Goal: Task Accomplishment & Management: Manage account settings

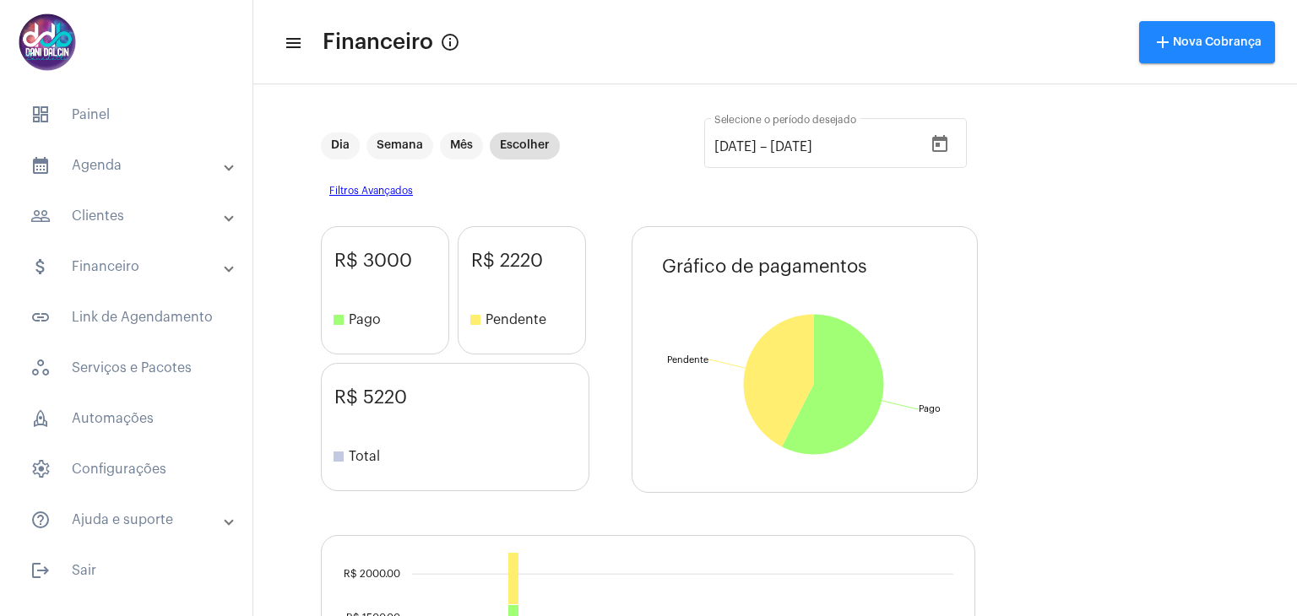
click at [101, 156] on mat-panel-title "calendar_month_outlined Agenda" at bounding box center [127, 165] width 195 height 20
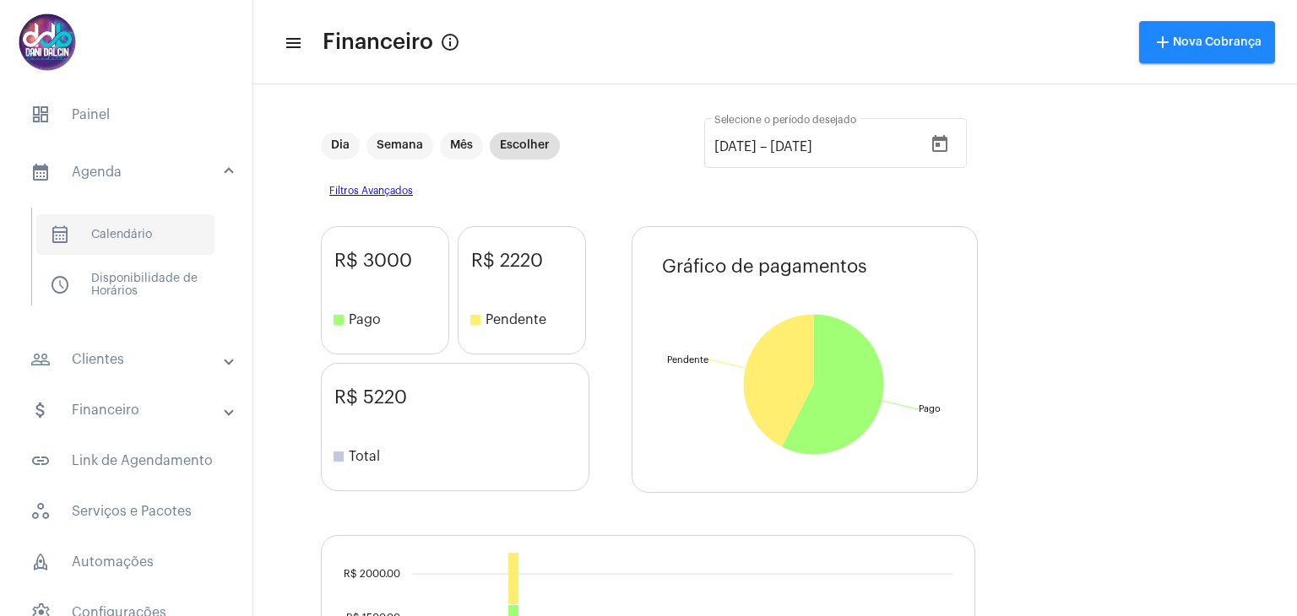
click at [100, 222] on span "calendar_month_outlined Calendário" at bounding box center [125, 234] width 178 height 41
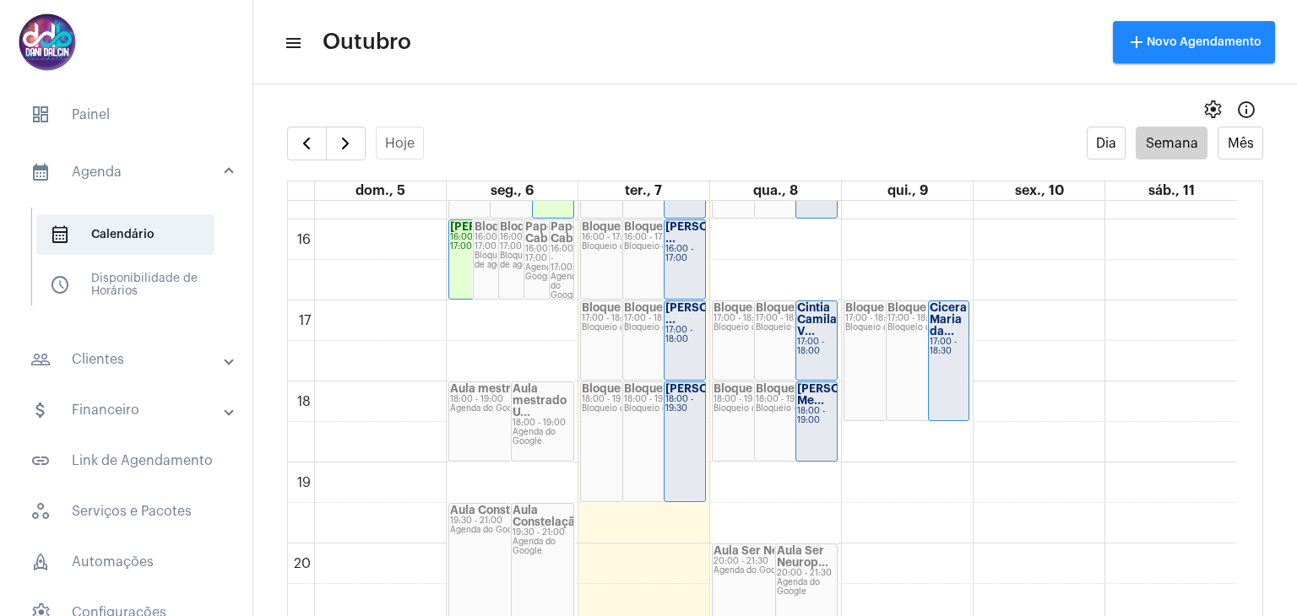
scroll to position [1242, 0]
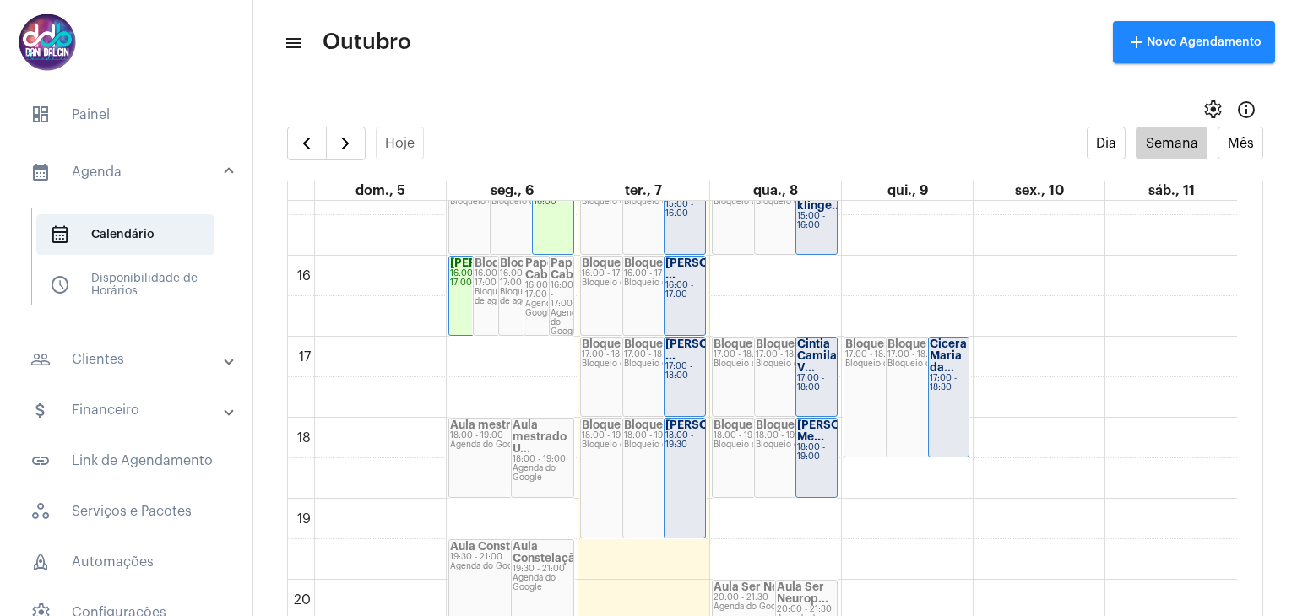
click at [125, 361] on mat-panel-title "people_outline Clientes" at bounding box center [127, 360] width 195 height 20
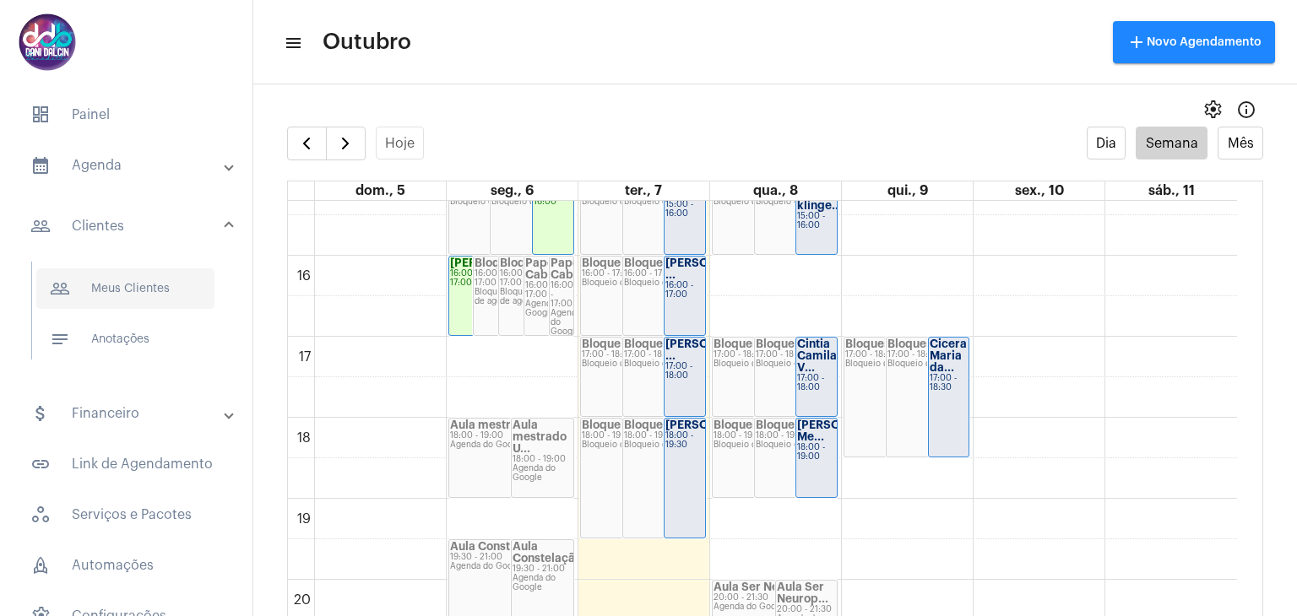
click at [128, 299] on span "people_outline Meus Clientes" at bounding box center [125, 288] width 178 height 41
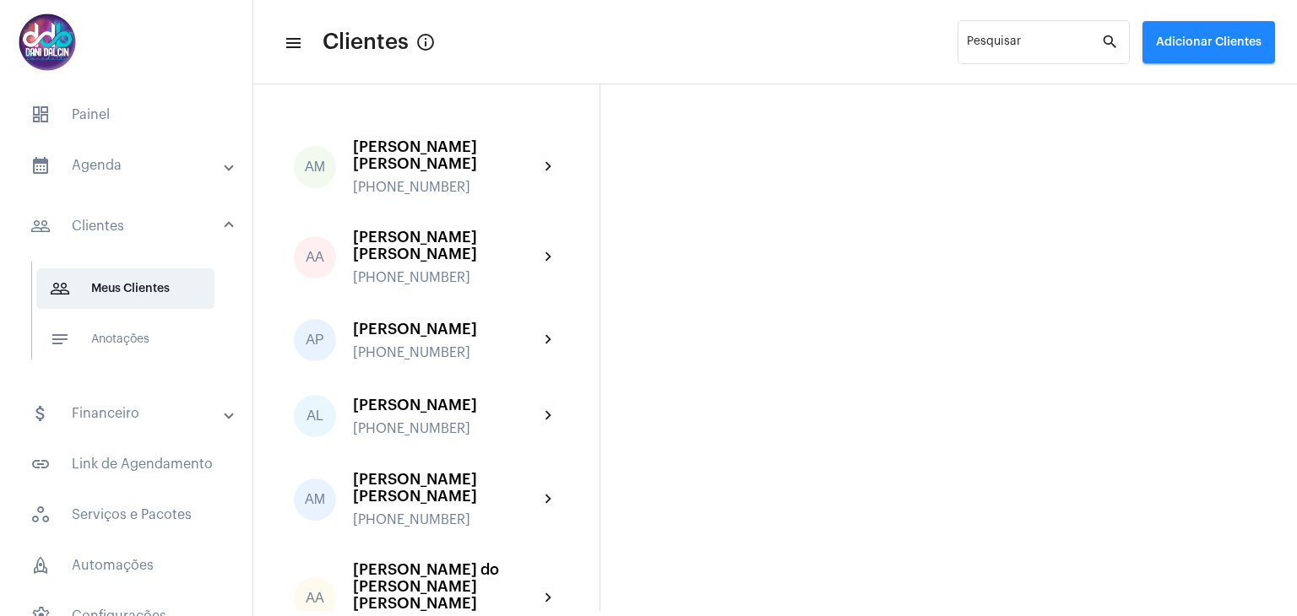
click at [1170, 49] on button "Adicionar Clientes" at bounding box center [1208, 42] width 133 height 42
click at [1177, 79] on mat-icon "add" at bounding box center [1167, 88] width 20 height 20
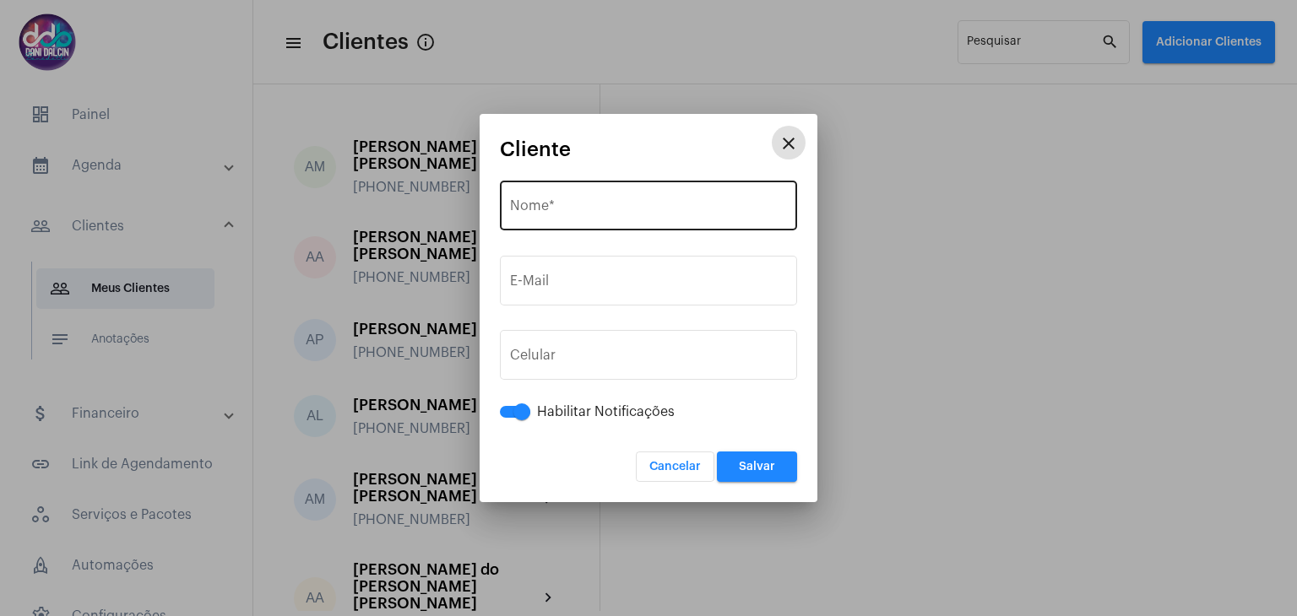
click at [633, 213] on input "Nome *" at bounding box center [648, 209] width 277 height 15
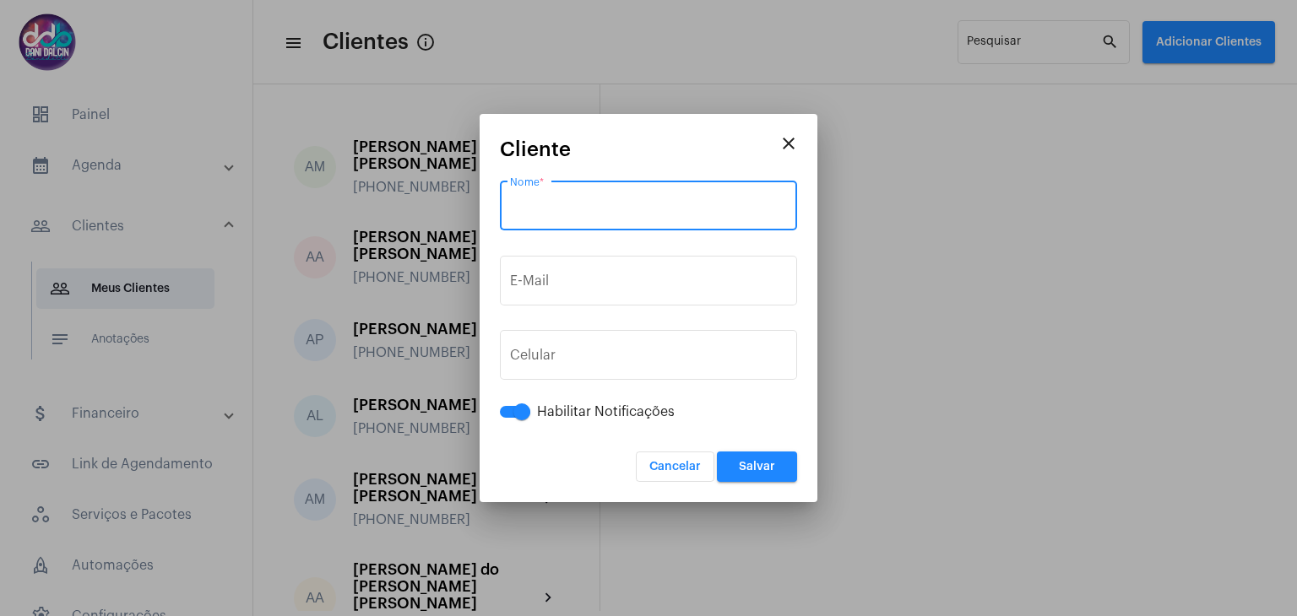
paste input "Lorem 3 — Ipsumdolorsi amet co adip (23–57 eli) Seddoeiu: tem incidi utl etdolo…"
type input "Lorem 3 — Ipsumdolorsi amet co adip (23–57 eli) Seddoeiu: tem incidi utl etdolo…"
click at [633, 209] on input "Nome *" at bounding box center [648, 209] width 277 height 15
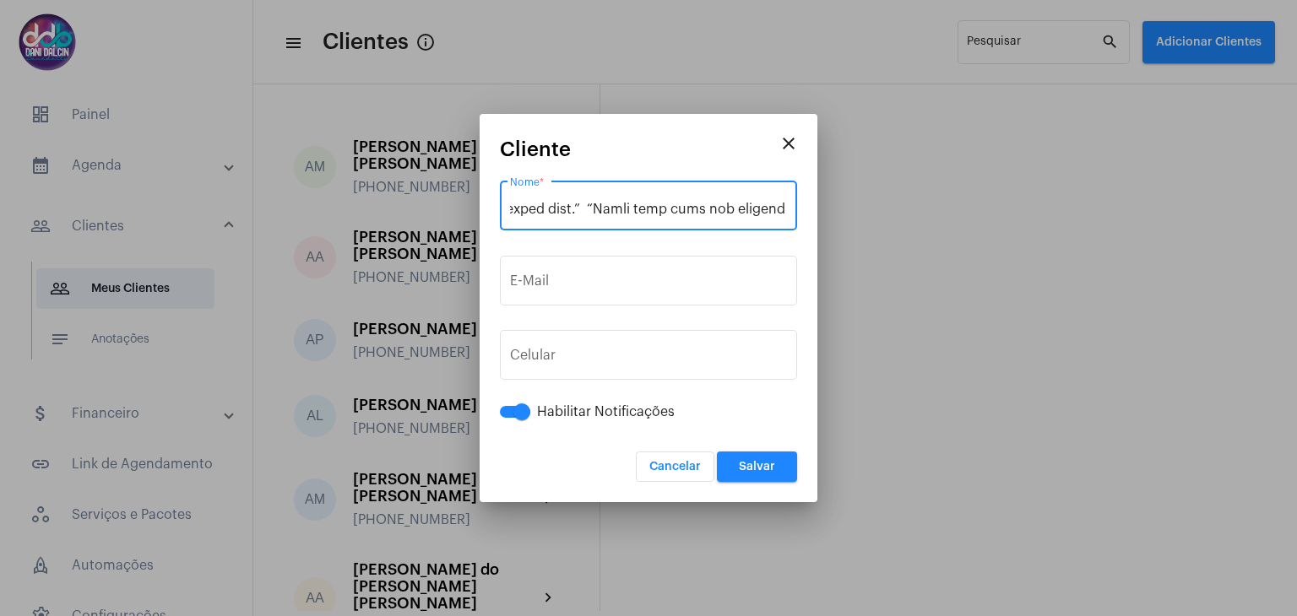
click at [633, 209] on input "Nome *" at bounding box center [648, 209] width 277 height 15
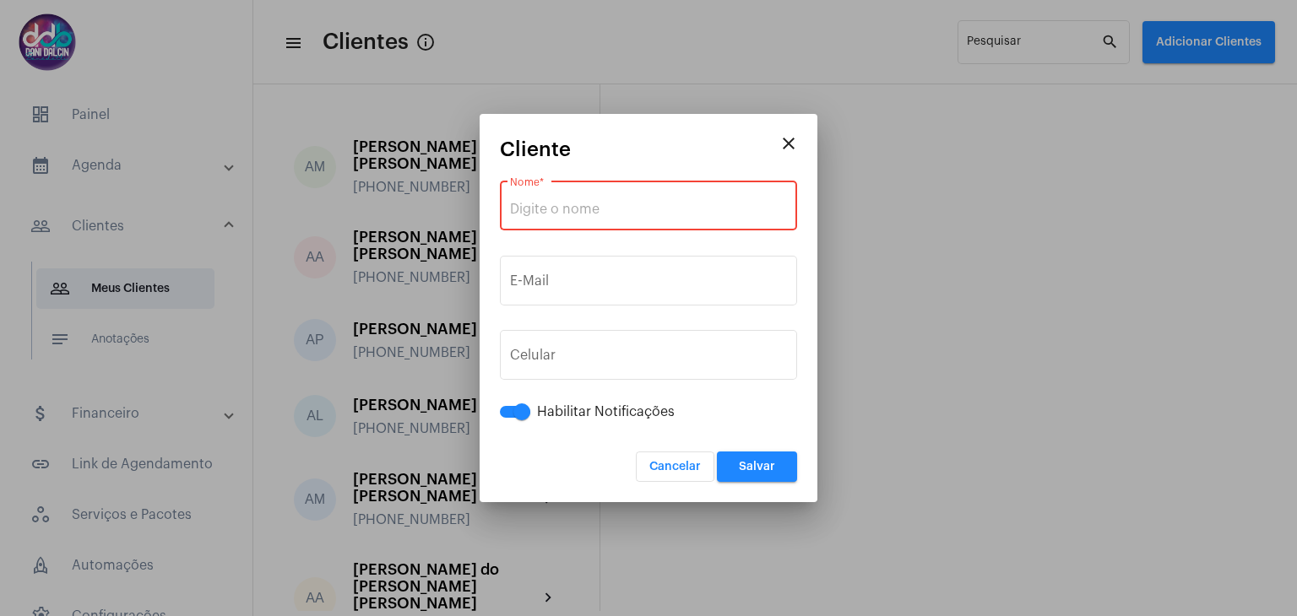
paste input "[PERSON_NAME]"
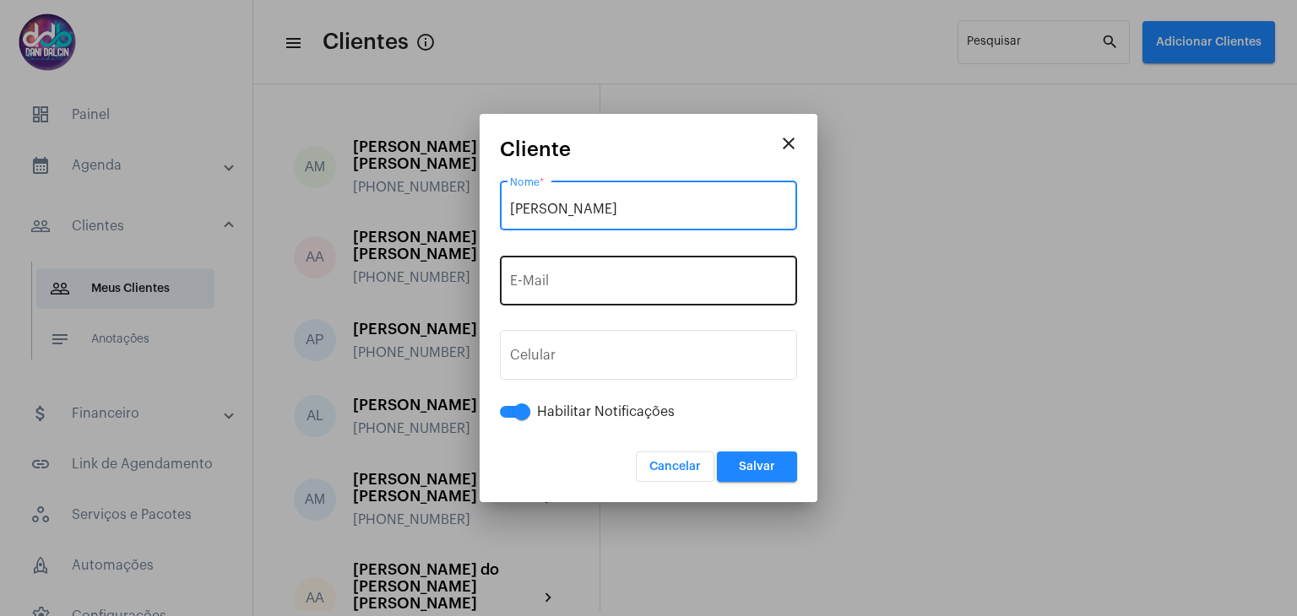
type input "[PERSON_NAME]"
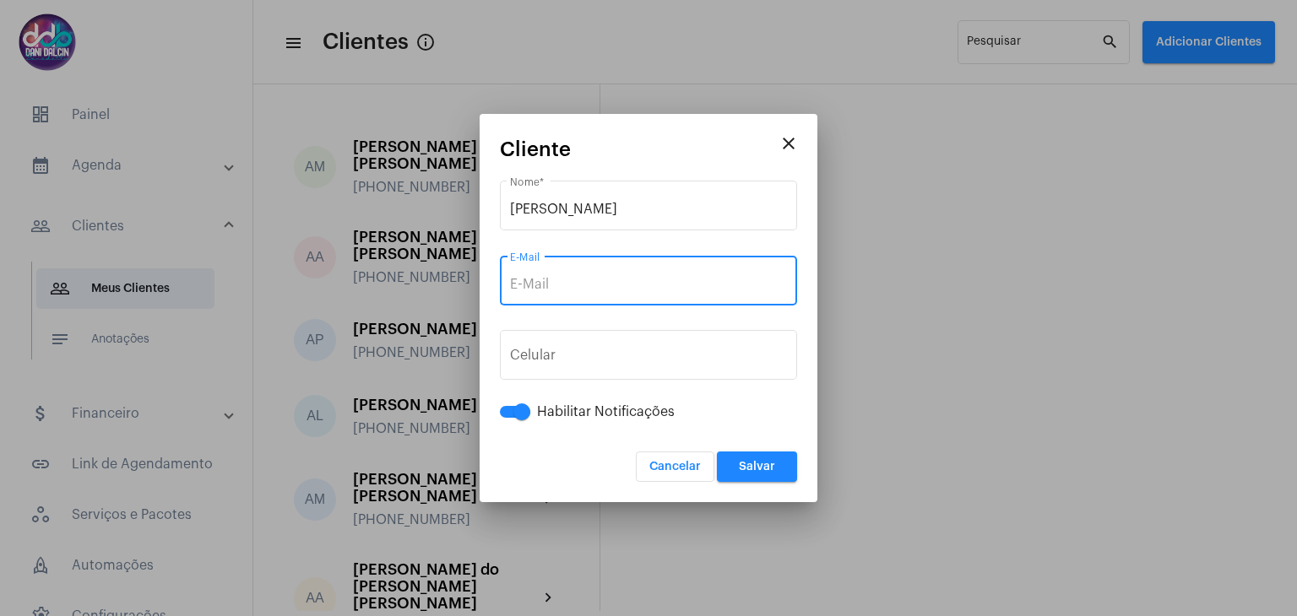
click at [623, 277] on input "E-Mail" at bounding box center [648, 284] width 277 height 15
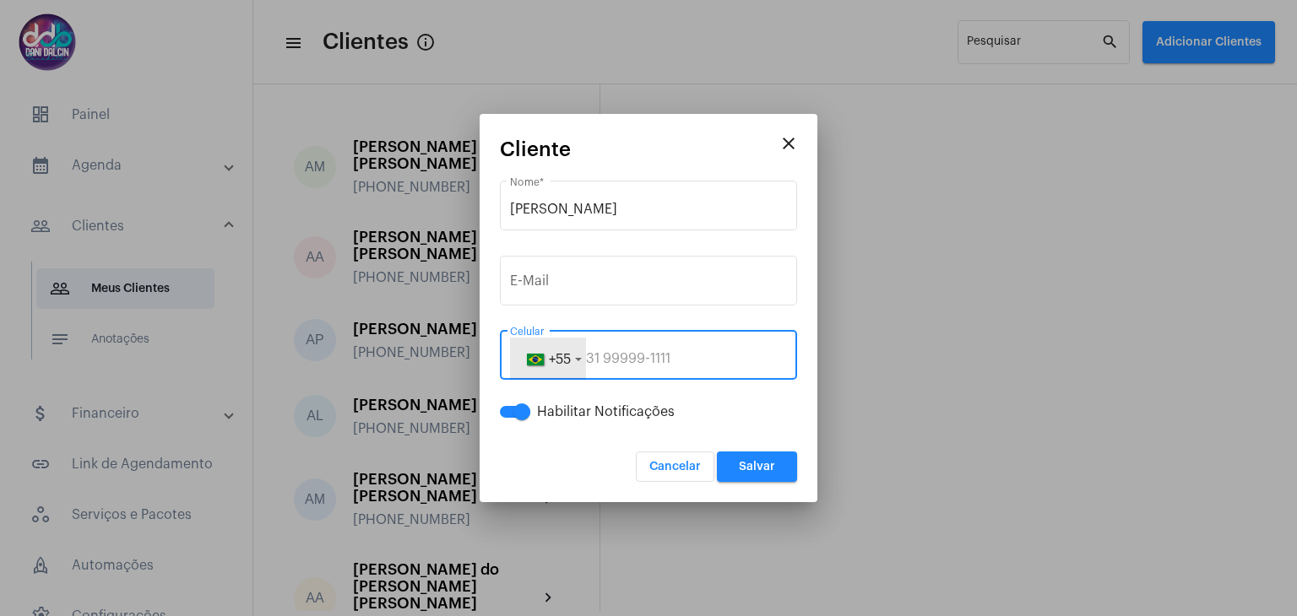
click at [577, 354] on button "+55" at bounding box center [548, 359] width 76 height 42
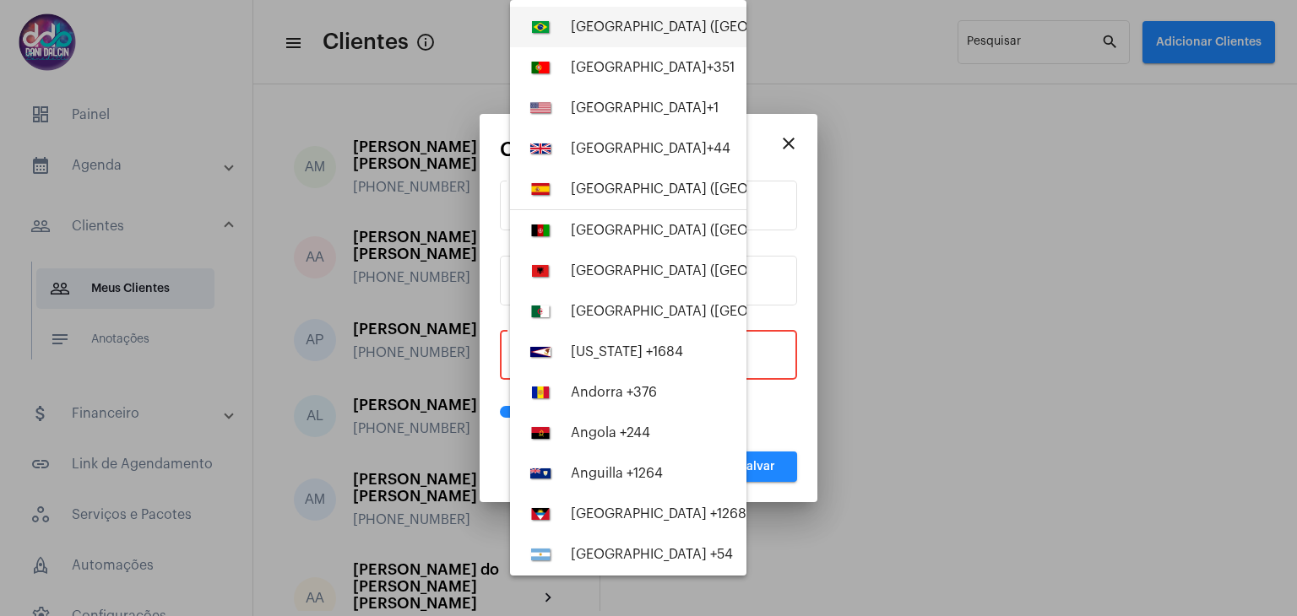
click at [617, 19] on div "[GEOGRAPHIC_DATA] ([GEOGRAPHIC_DATA]) +55" at bounding box center [724, 26] width 306 height 15
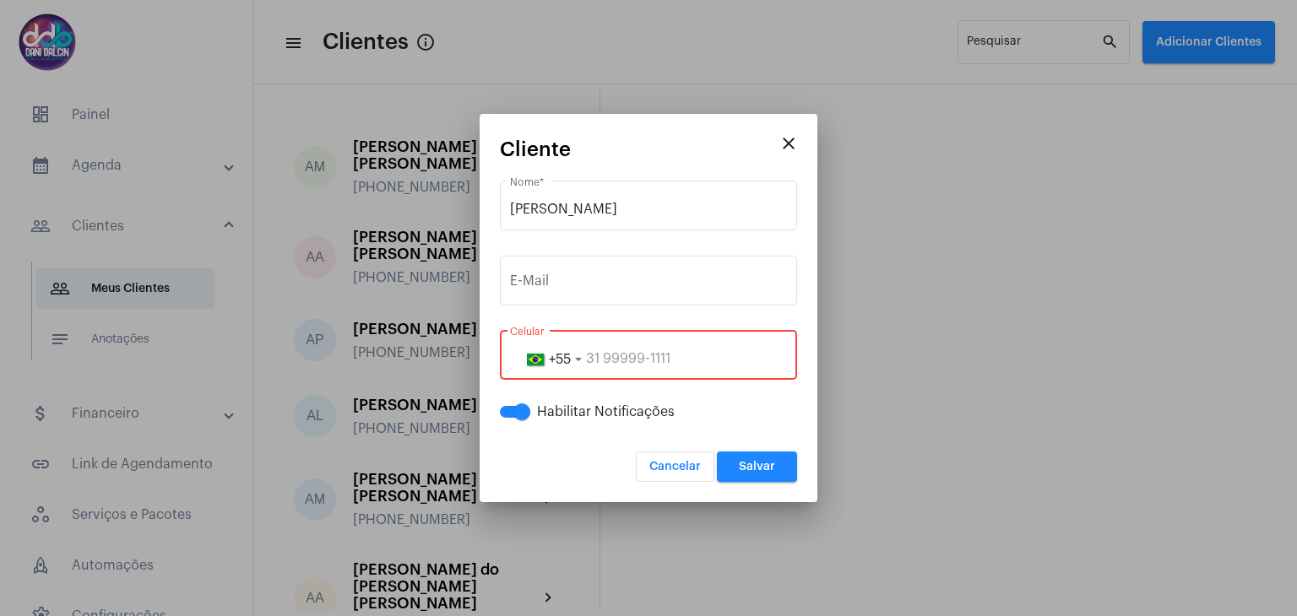
click at [674, 359] on input "tel" at bounding box center [648, 358] width 277 height 15
paste input "19983638314"
type input "19983638314"
click at [756, 465] on span "Salvar" at bounding box center [757, 467] width 36 height 12
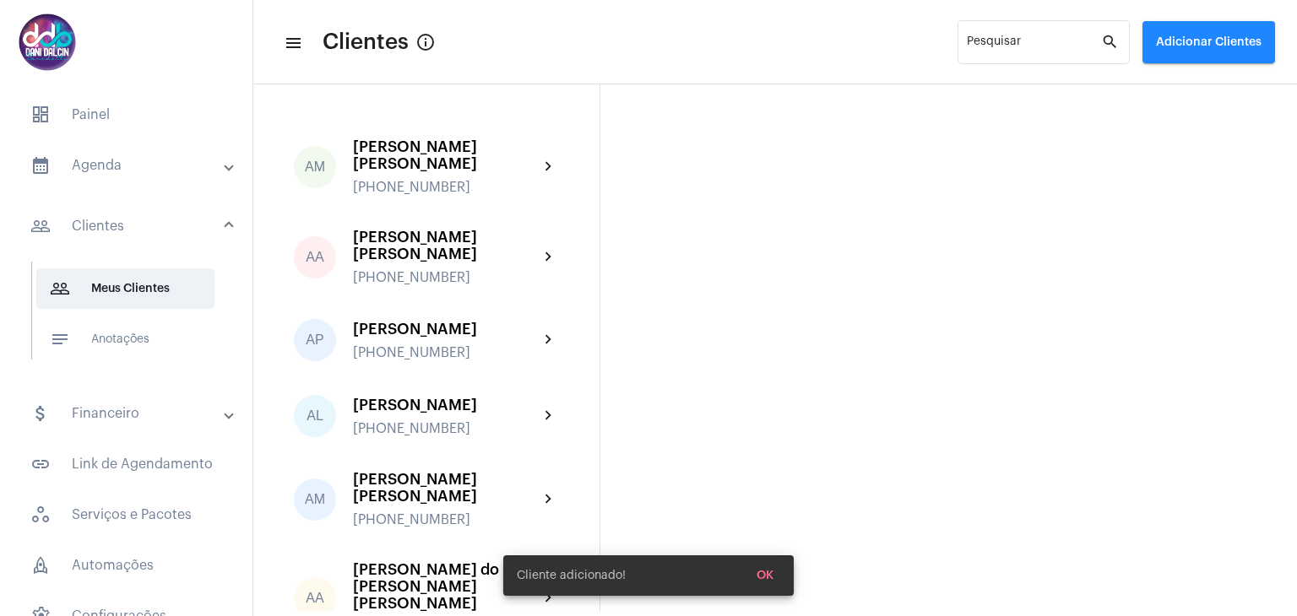
click at [175, 167] on mat-panel-title "calendar_month_outlined Agenda" at bounding box center [127, 165] width 195 height 20
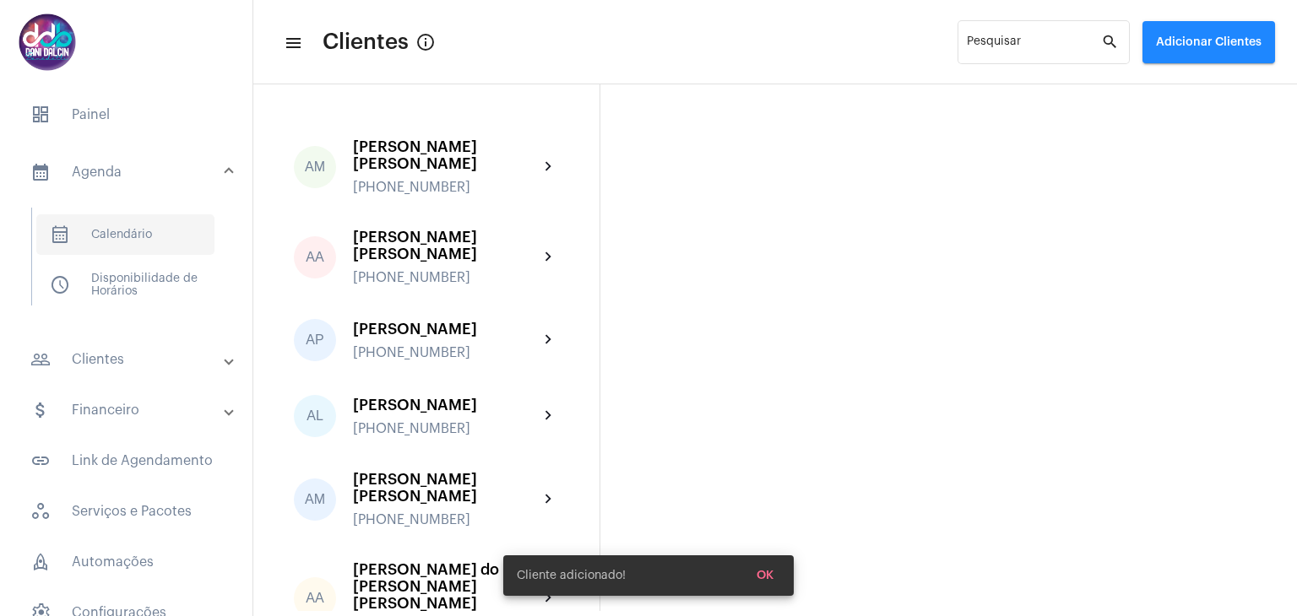
click at [163, 237] on span "calendar_month_outlined Calendário" at bounding box center [125, 234] width 178 height 41
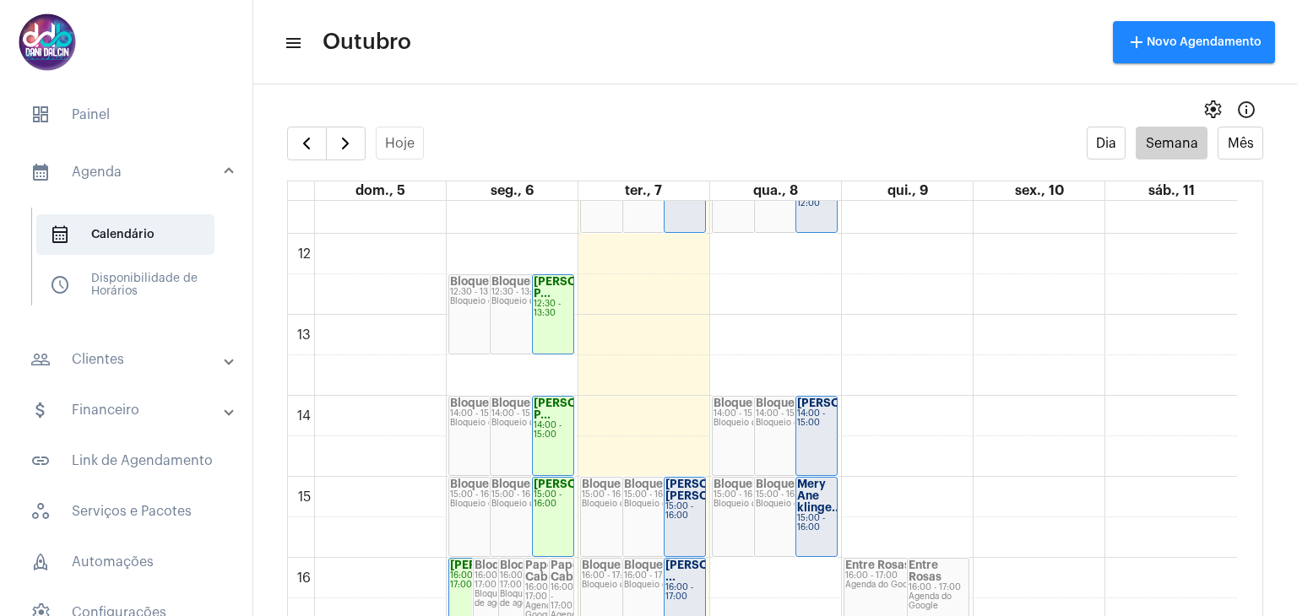
scroll to position [1079, 0]
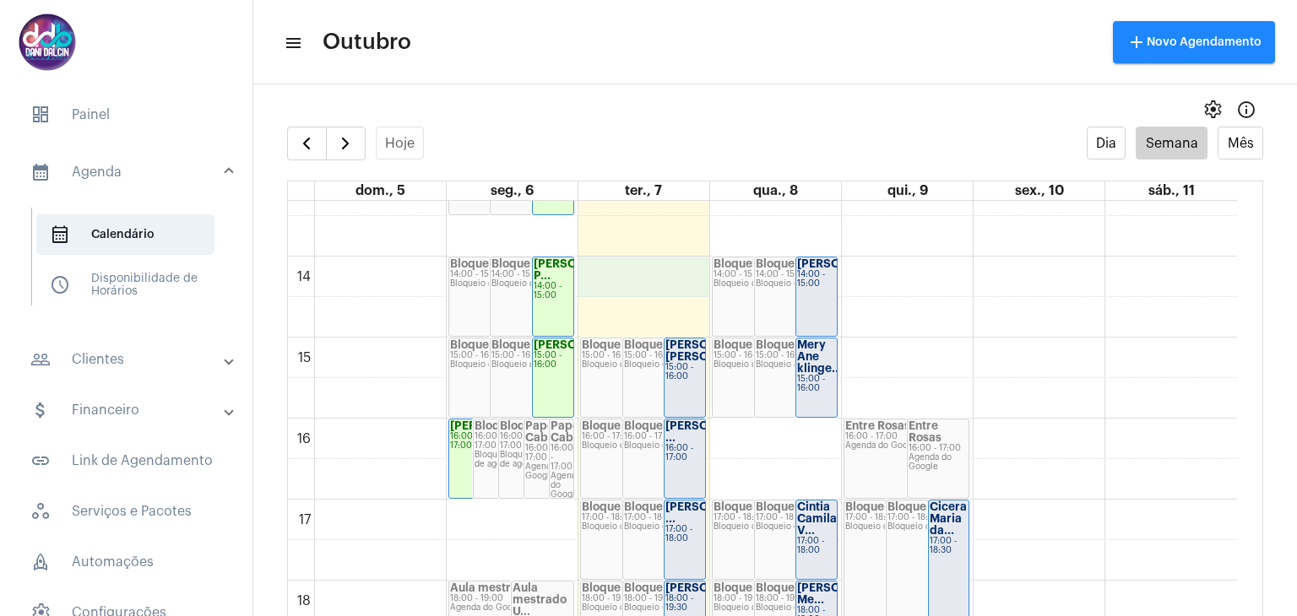
click at [662, 268] on div "00 01 02 03 04 05 06 07 08 09 10 11 12 13 14 15 16 17 18 19 20 21 22 23 [PERSON…" at bounding box center [762, 94] width 949 height 1945
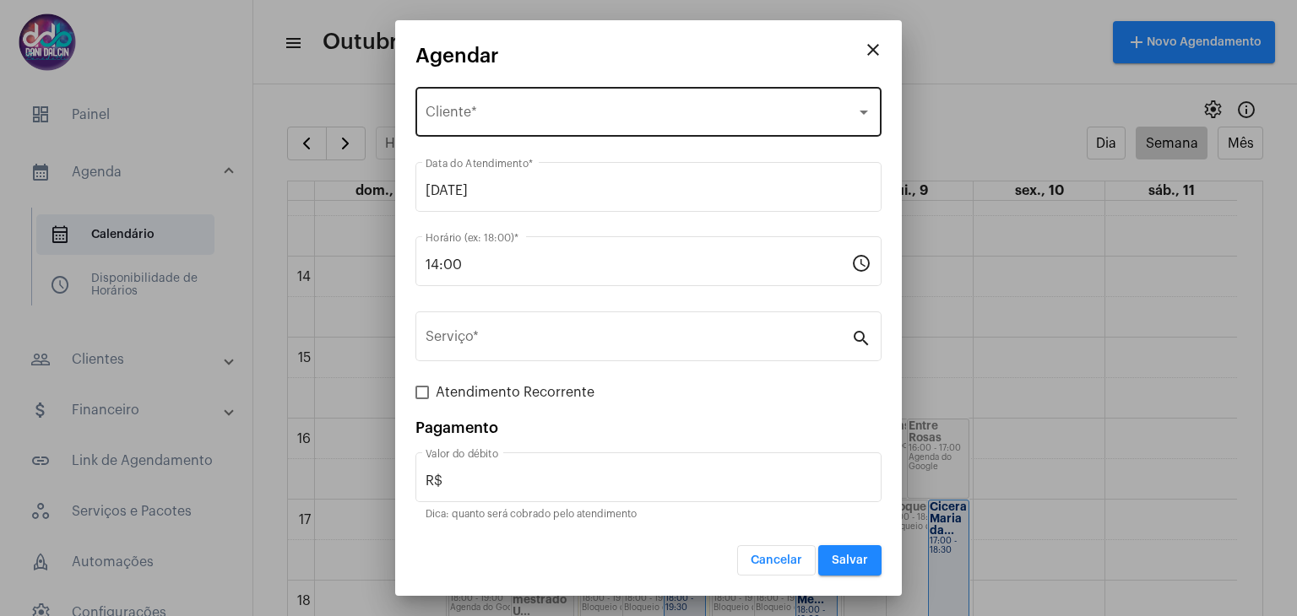
click at [530, 107] on div "Selecione o Cliente Cliente *" at bounding box center [648, 110] width 446 height 53
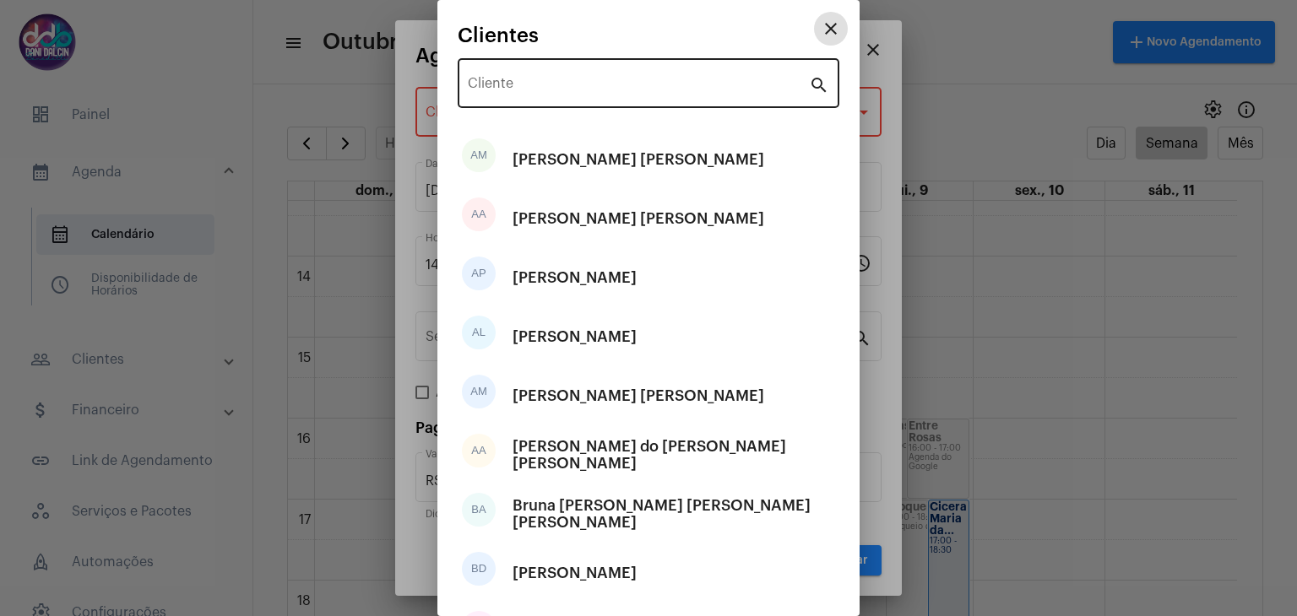
click at [546, 83] on input "Cliente" at bounding box center [638, 86] width 341 height 15
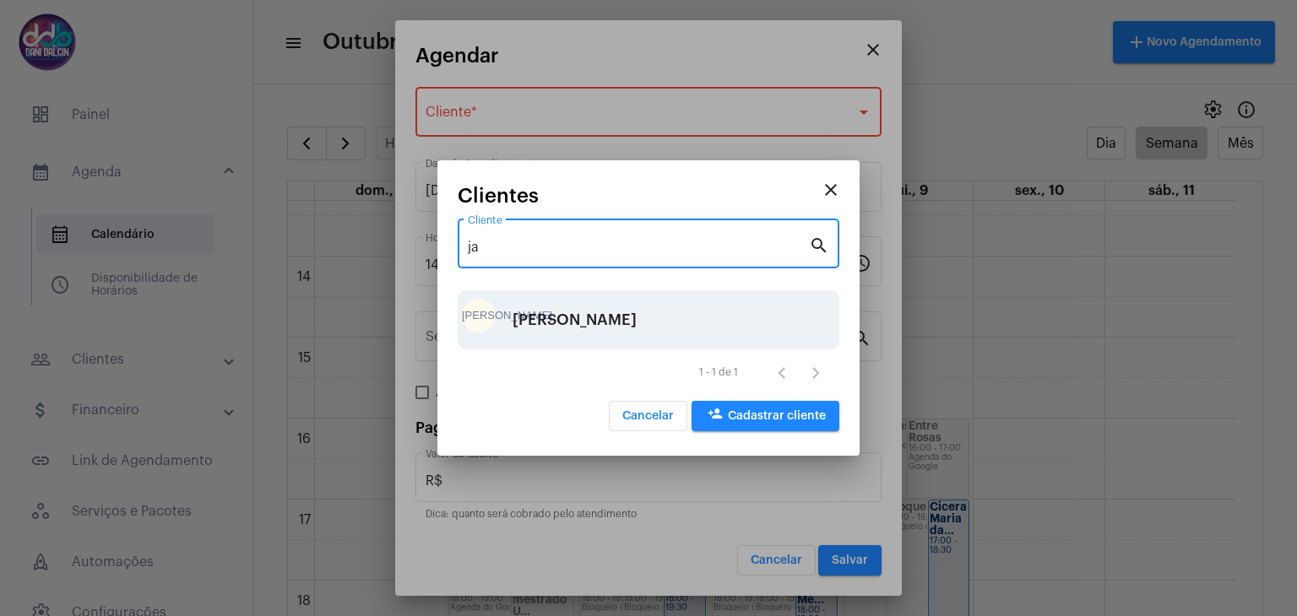
type input "ja"
click at [561, 325] on div "[PERSON_NAME]" at bounding box center [574, 320] width 124 height 51
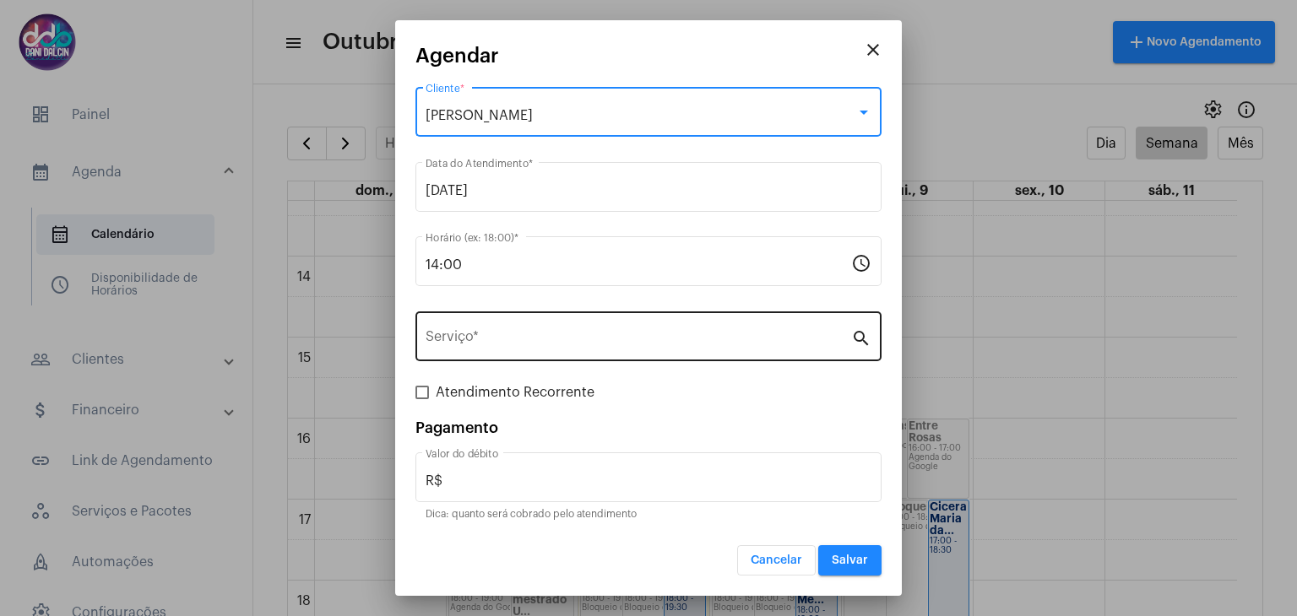
click at [621, 330] on div "Serviço *" at bounding box center [637, 334] width 425 height 53
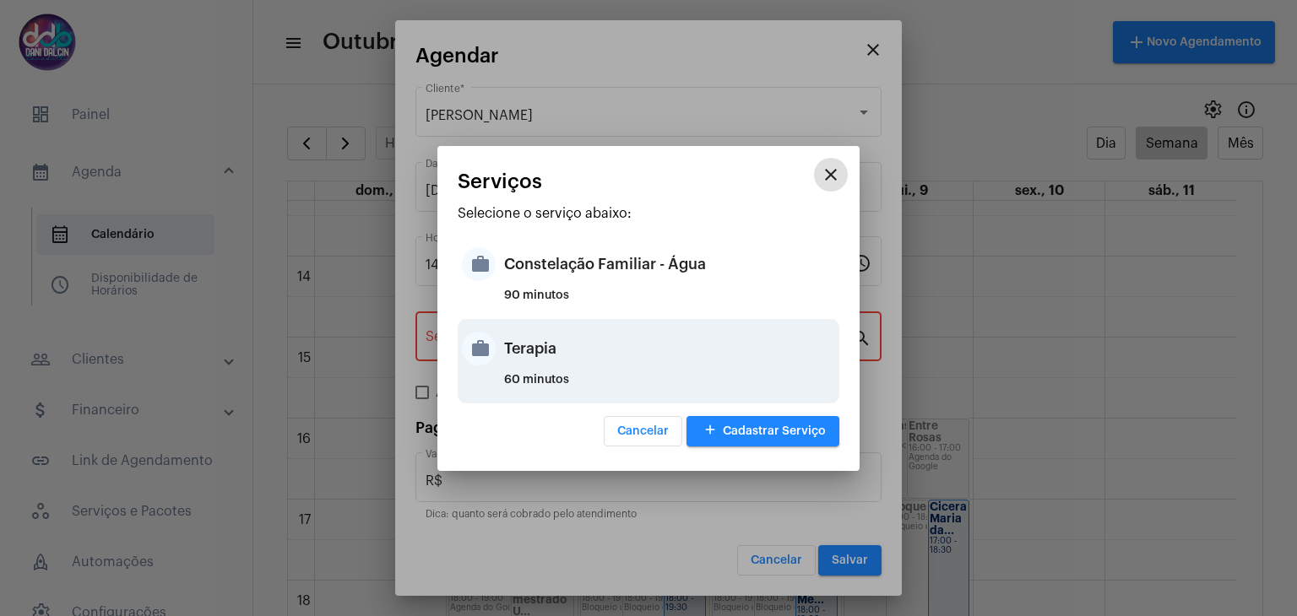
click at [599, 353] on div "Terapia" at bounding box center [669, 348] width 331 height 51
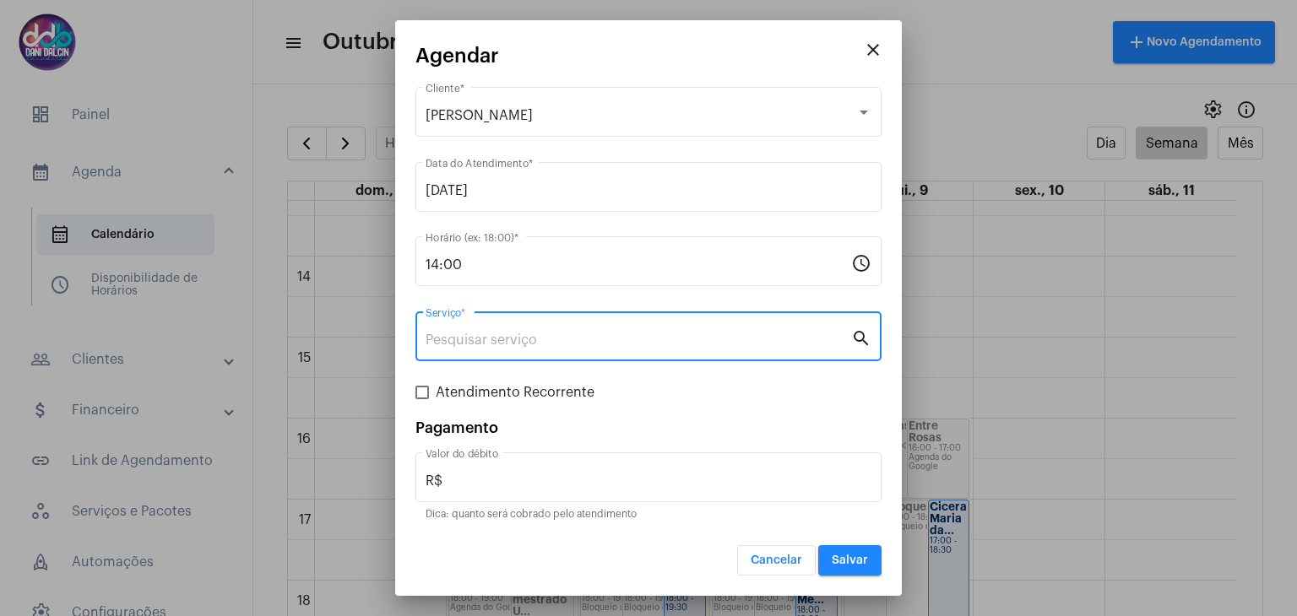
type input "Terapia"
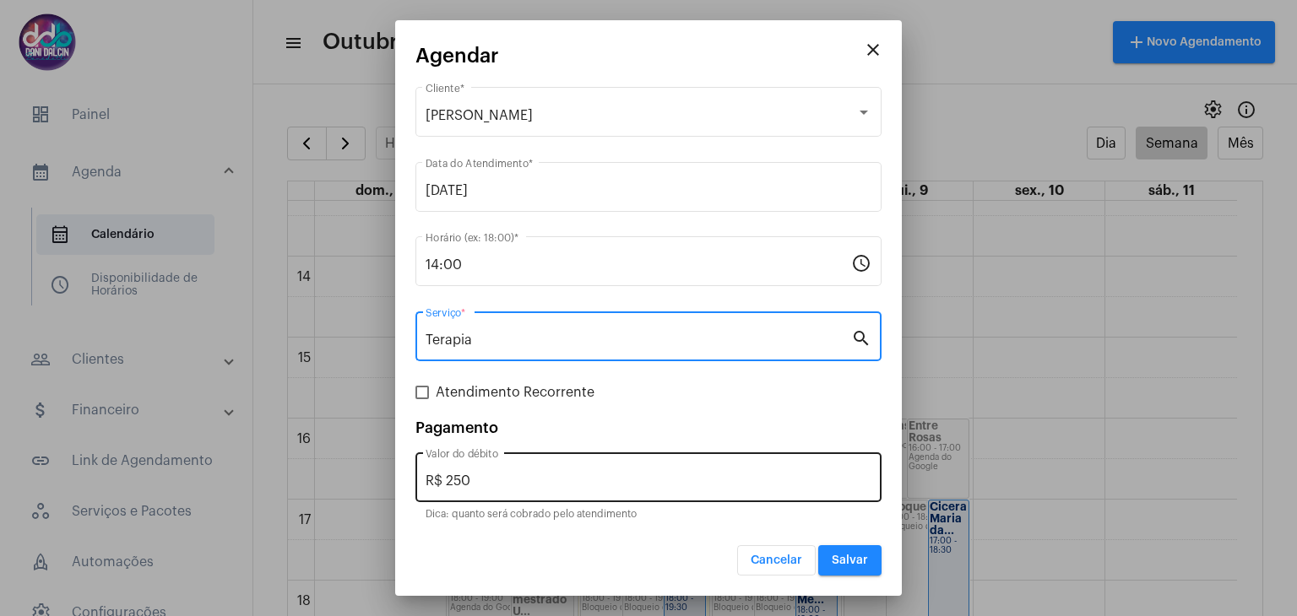
click at [532, 484] on input "R$ 250" at bounding box center [648, 481] width 446 height 15
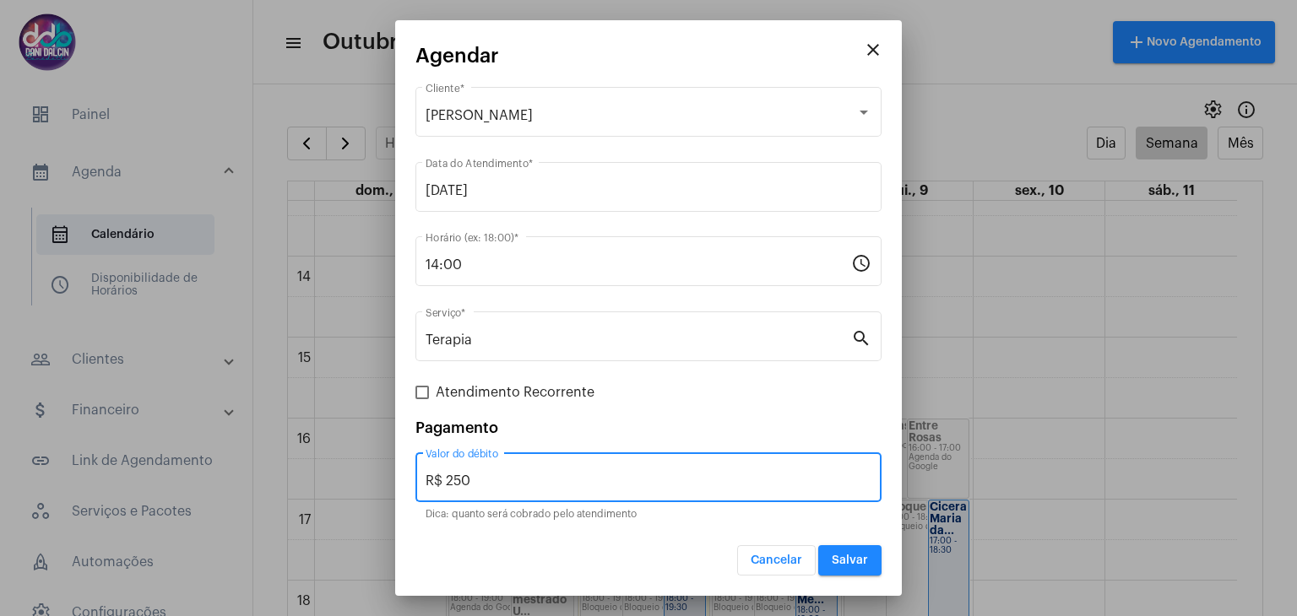
click at [532, 484] on input "R$ 250" at bounding box center [648, 481] width 446 height 15
type input "R$ 150"
click at [871, 563] on button "Salvar" at bounding box center [849, 560] width 63 height 30
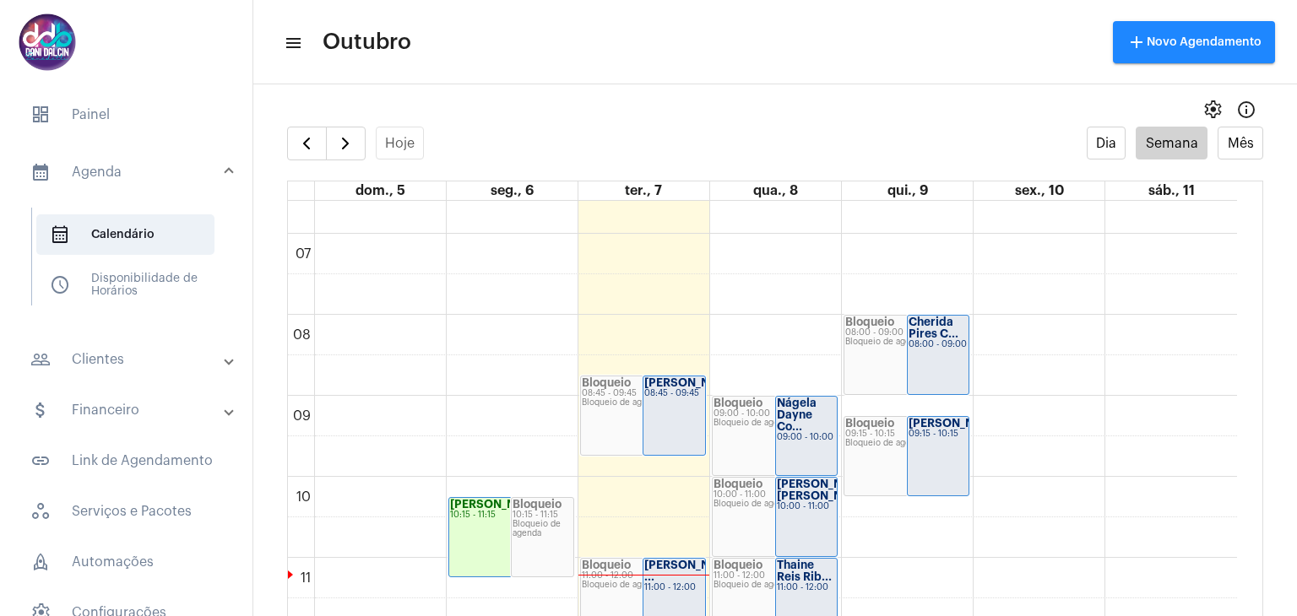
scroll to position [488, 0]
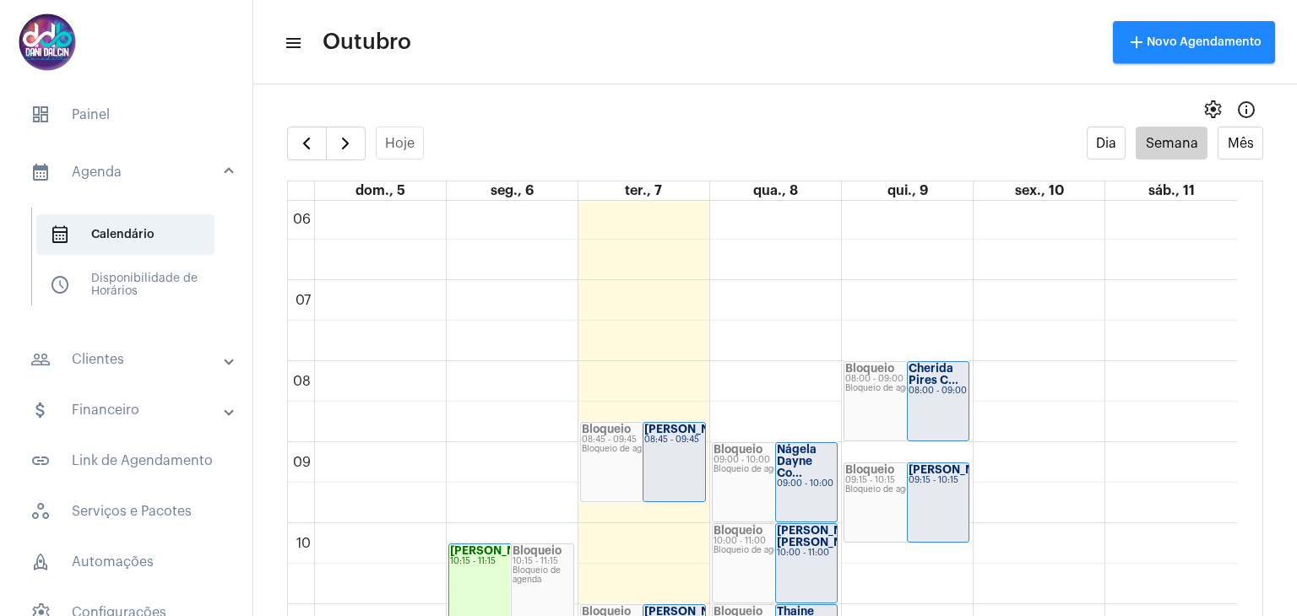
click at [670, 433] on strong "[PERSON_NAME]..." at bounding box center [696, 429] width 105 height 11
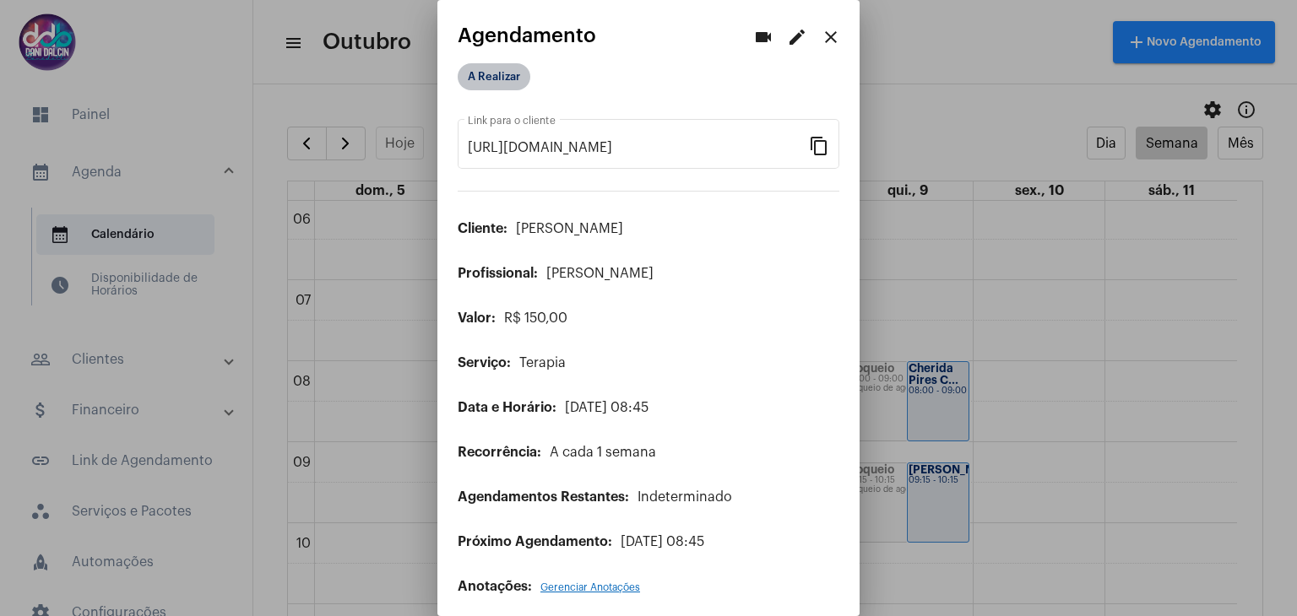
click at [501, 73] on mat-chip "A Realizar" at bounding box center [494, 76] width 73 height 27
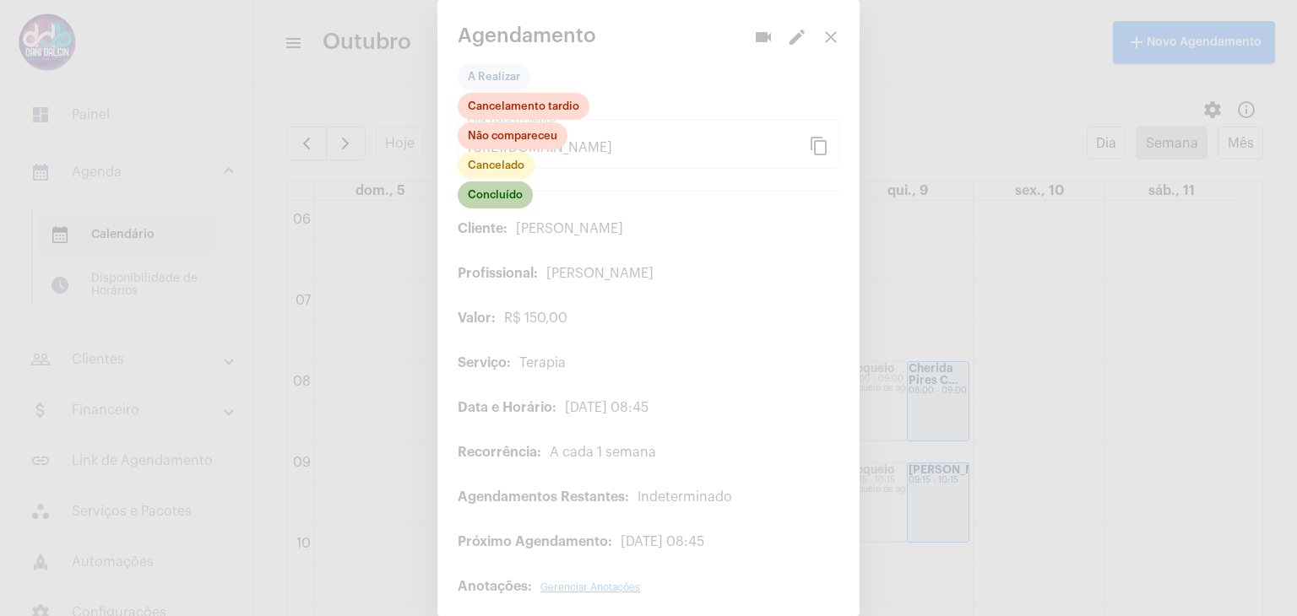
click at [490, 195] on mat-chip "Concluído" at bounding box center [495, 195] width 75 height 27
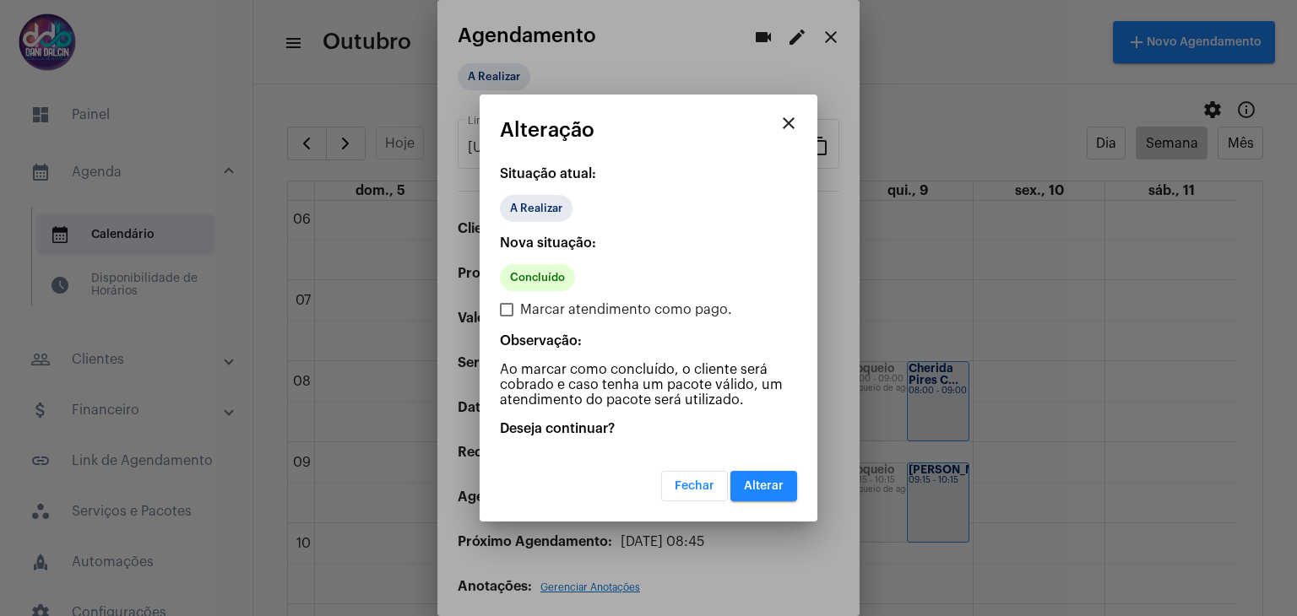
click at [783, 484] on span "Alterar" at bounding box center [764, 486] width 40 height 12
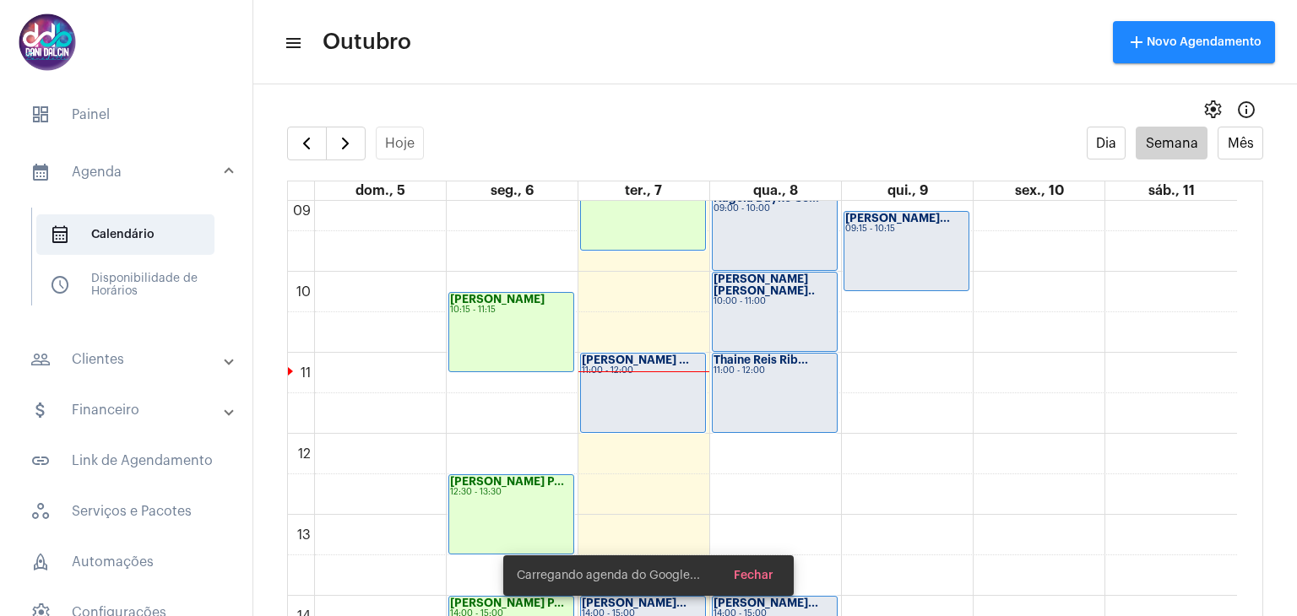
scroll to position [741, 0]
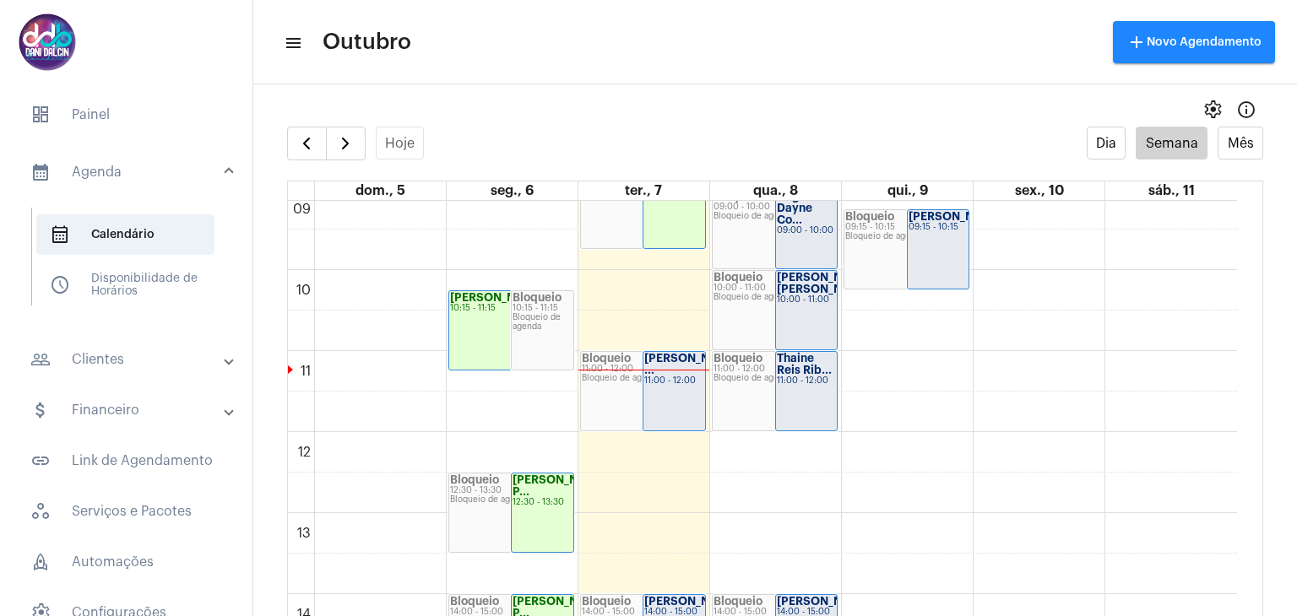
click at [678, 372] on strong "[PERSON_NAME] ..." at bounding box center [691, 364] width 95 height 23
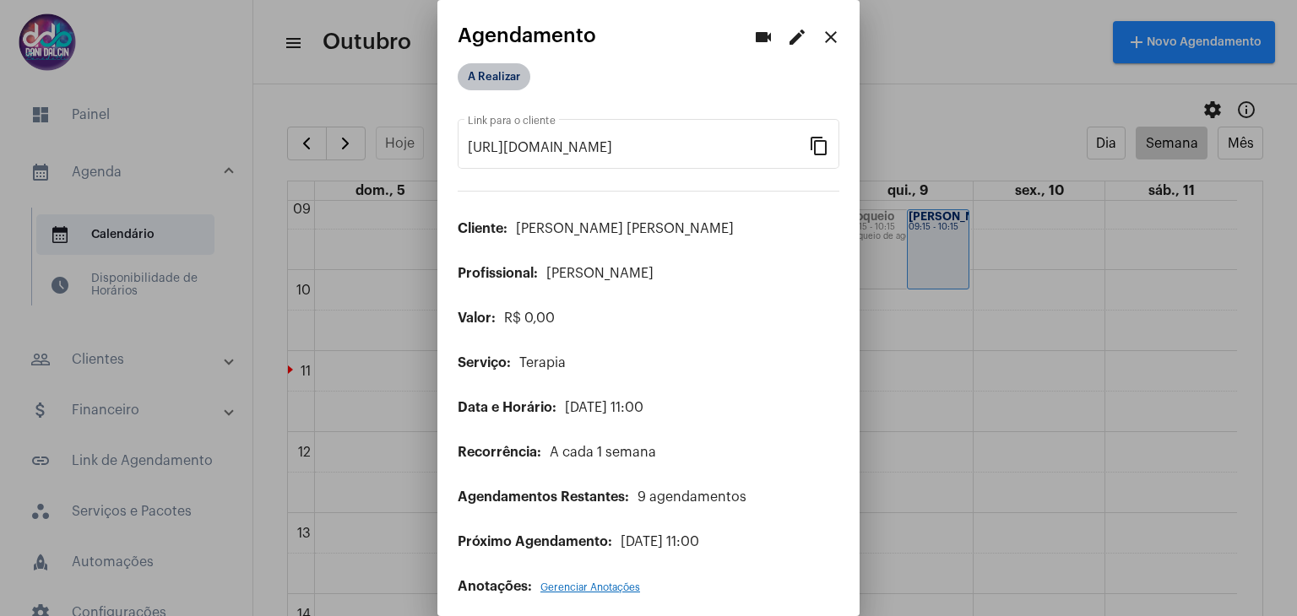
click at [499, 73] on mat-chip "A Realizar" at bounding box center [494, 76] width 73 height 27
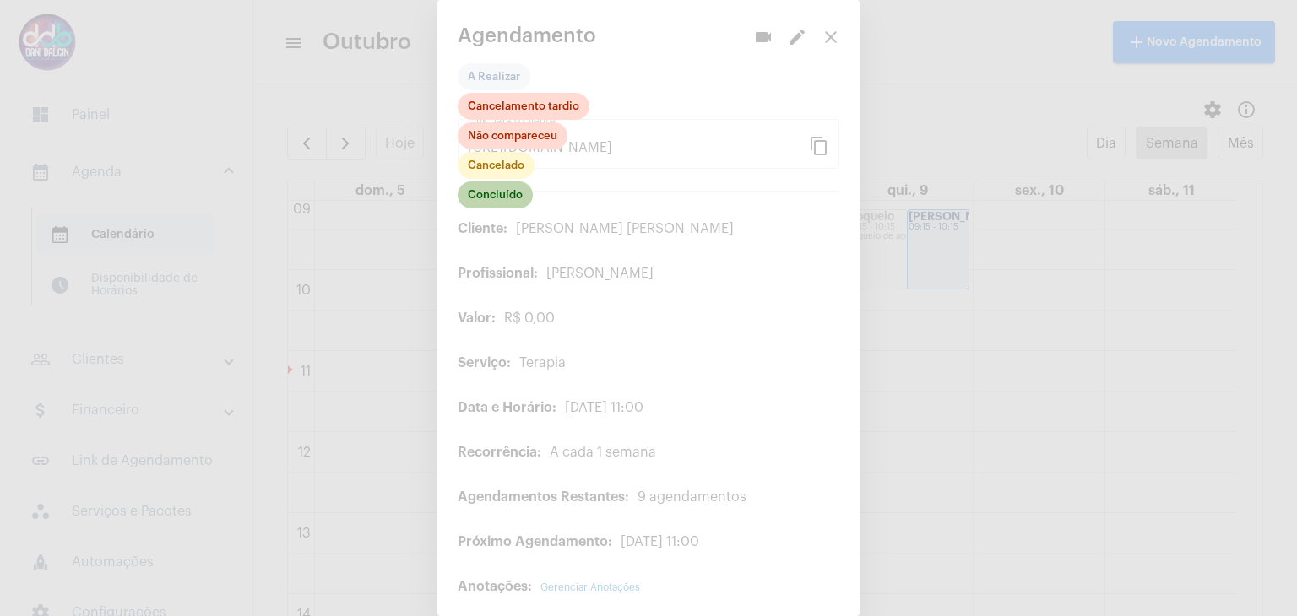
click at [525, 195] on mat-chip "Concluído" at bounding box center [495, 195] width 75 height 27
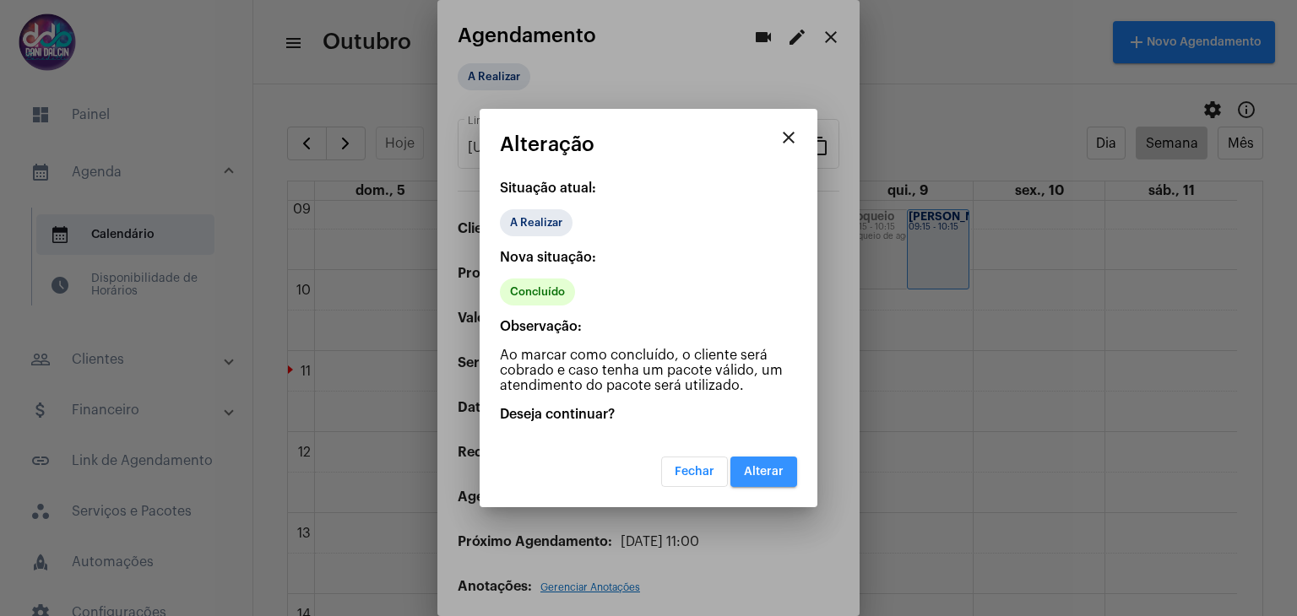
click at [740, 466] on button "Alterar" at bounding box center [763, 472] width 67 height 30
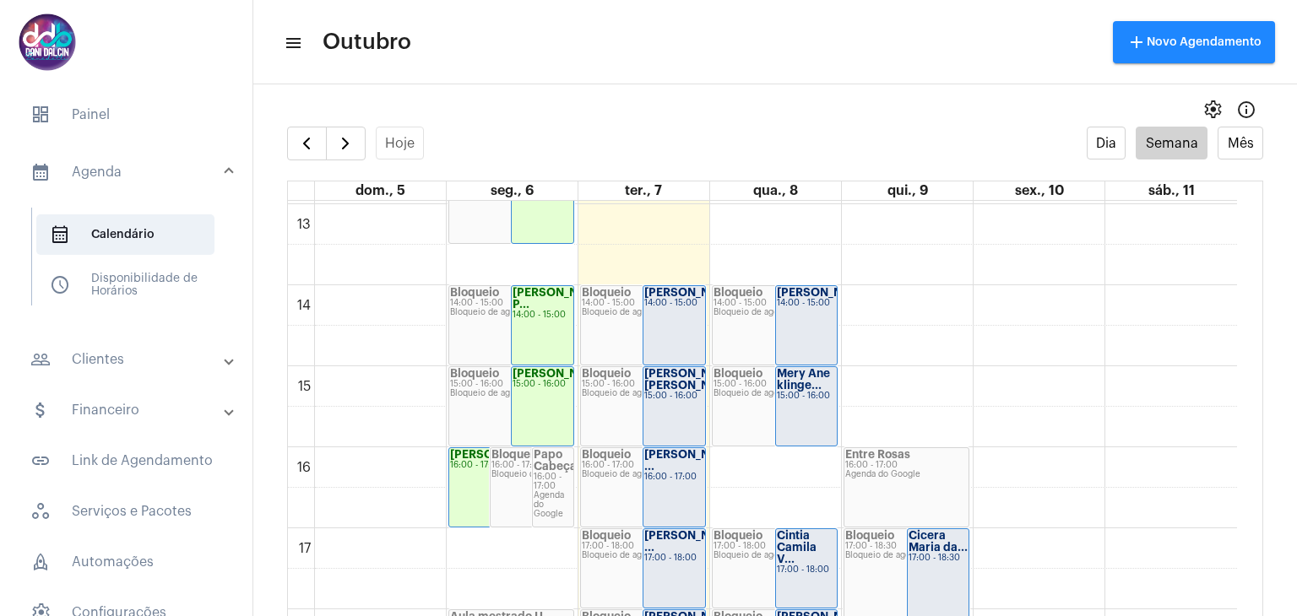
scroll to position [1079, 0]
